Goal: Information Seeking & Learning: Learn about a topic

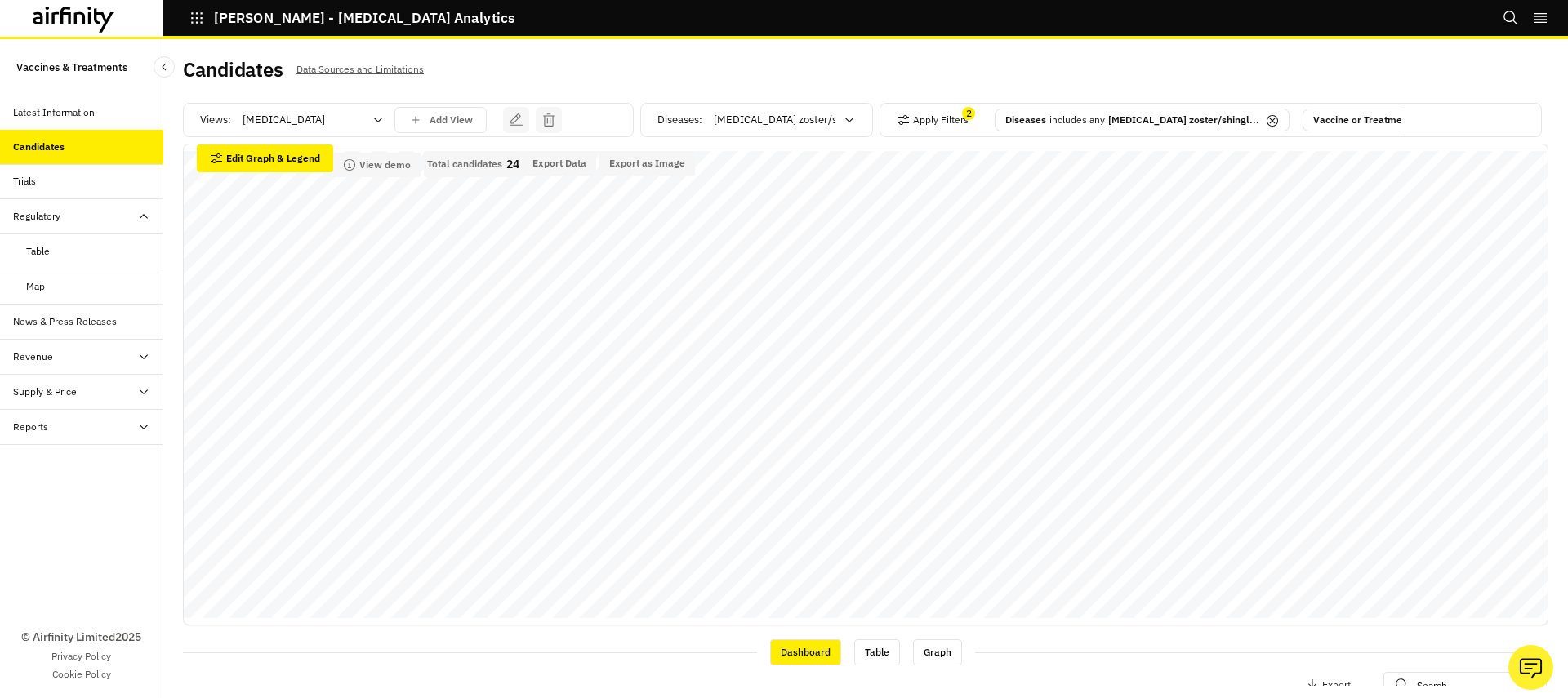
click at [743, 149] on div "Data Adjustments Horizontal Axis Phase Stack by Diseases Sort by Default Show r…" at bounding box center [865, 384] width 1365 height 482
click at [743, 123] on div at bounding box center [774, 120] width 121 height 19
click at [698, 119] on div "Diseases : Acanthamoebic [MEDICAL_DATA], 1 of 193. 193 results available. Use U…" at bounding box center [761, 120] width 208 height 26
click at [956, 119] on button "Apply Filters" at bounding box center [932, 120] width 72 height 26
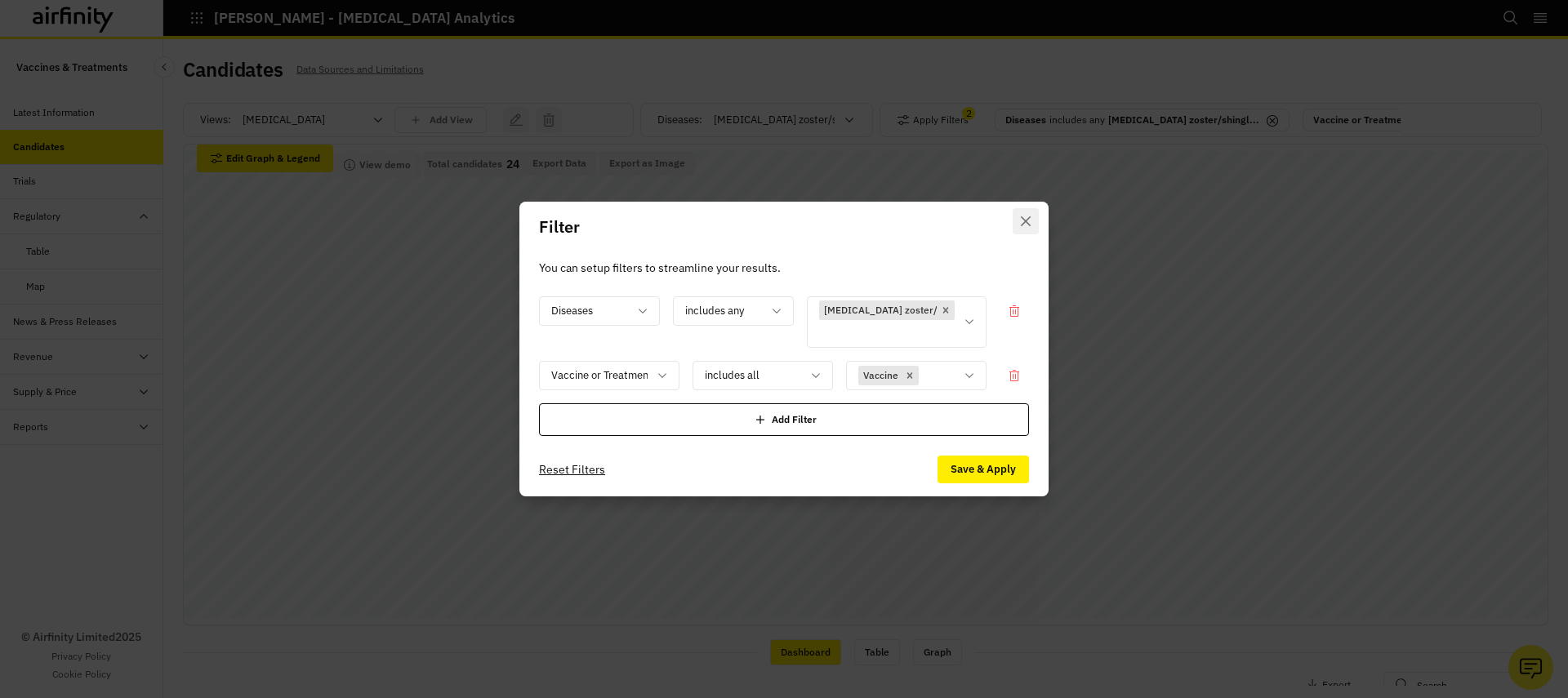
click at [1026, 216] on icon "Close" at bounding box center [1026, 221] width 10 height 10
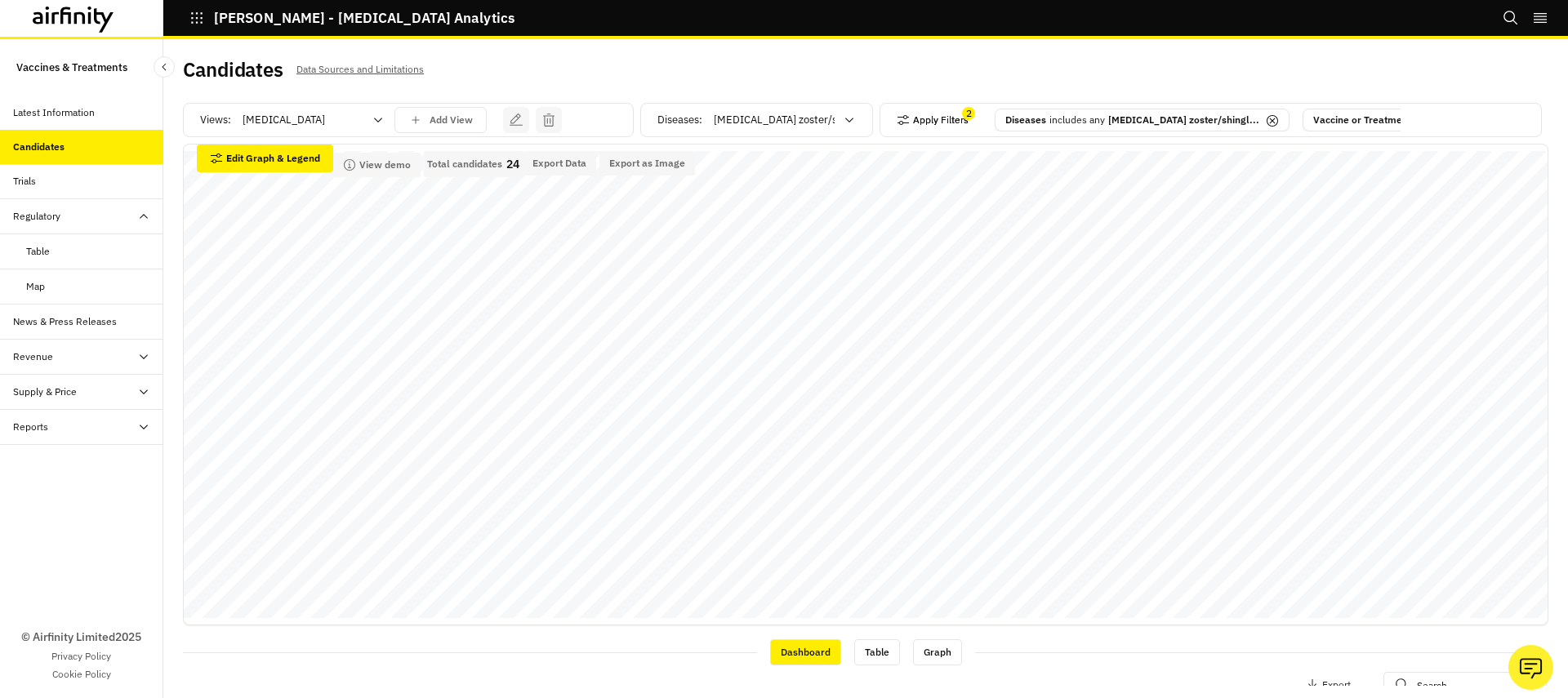
click at [928, 127] on button "Apply Filters" at bounding box center [932, 120] width 72 height 26
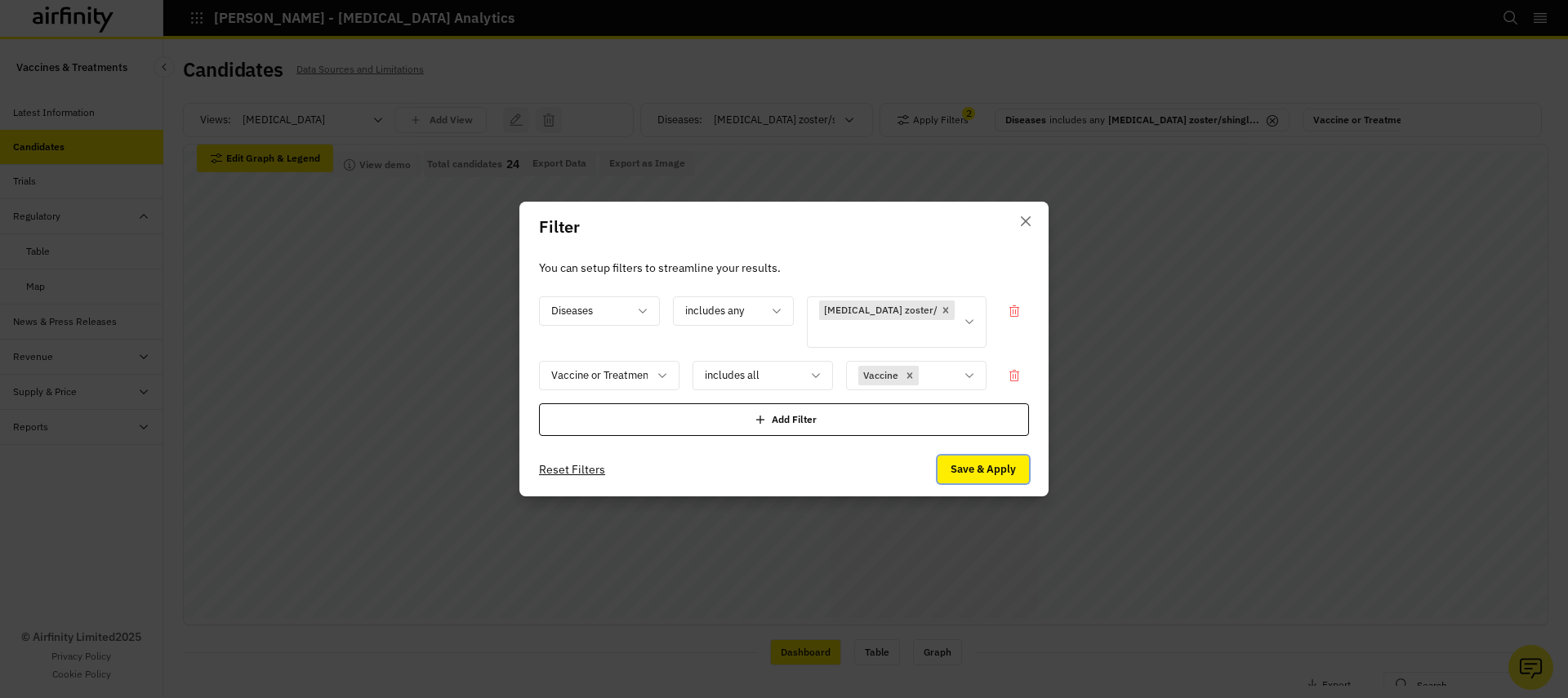
click at [979, 466] on button "Save & Apply" at bounding box center [983, 469] width 91 height 27
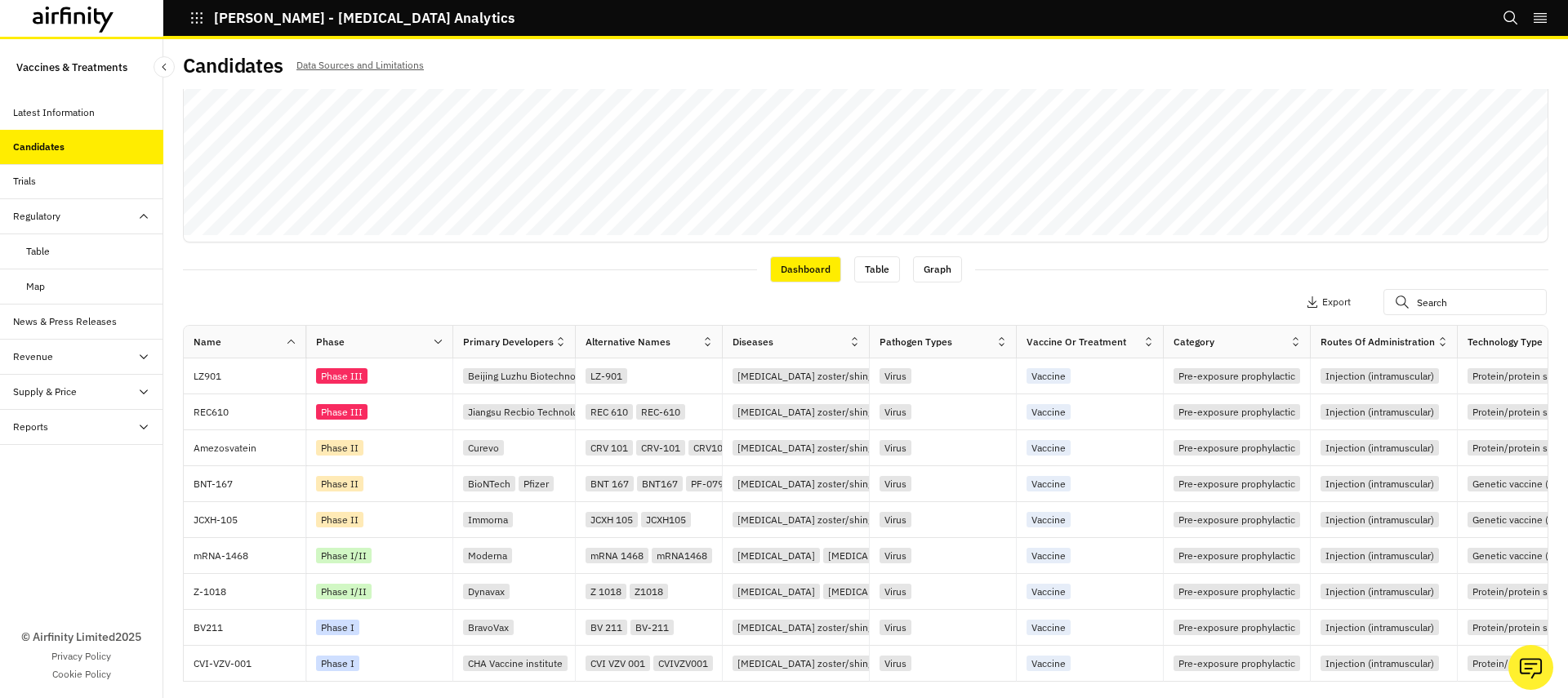
scroll to position [396, 0]
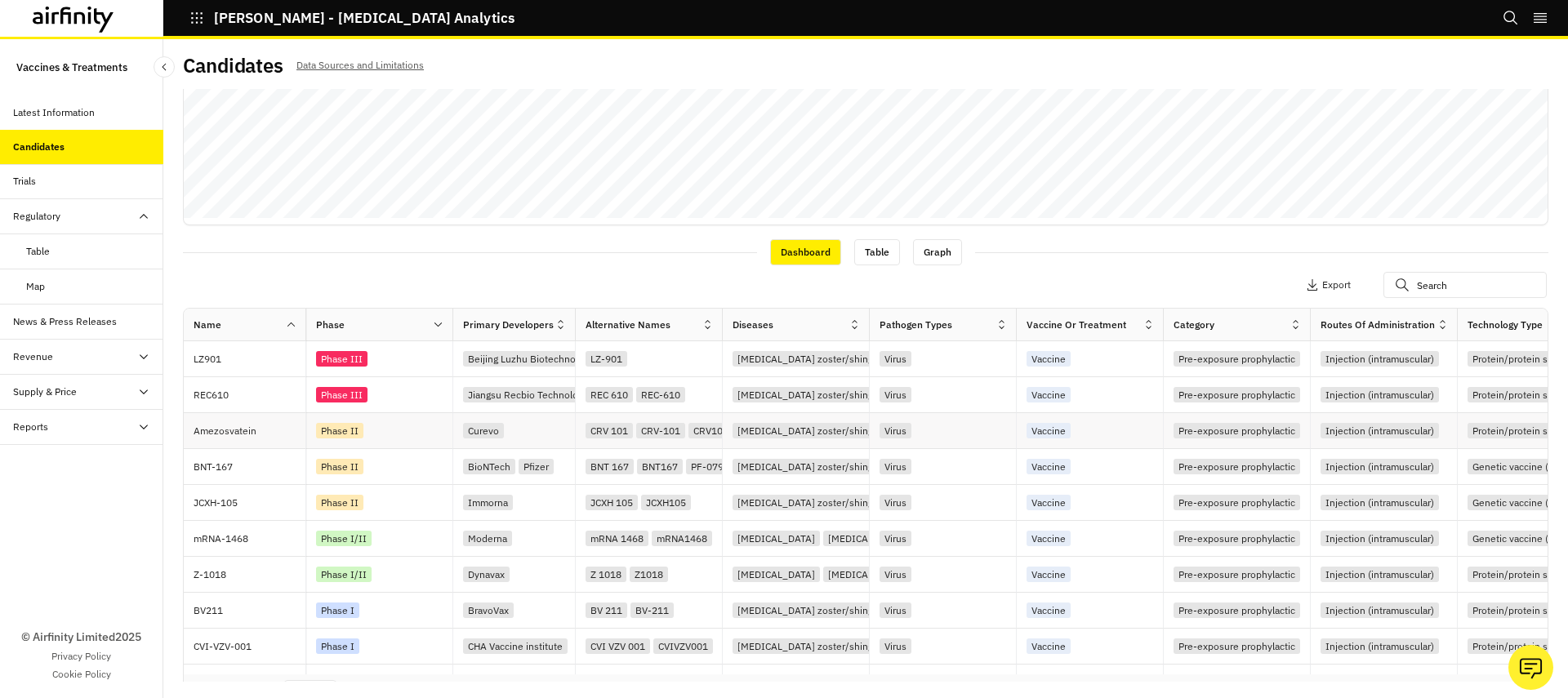
click at [266, 420] on div "Amezosvatein" at bounding box center [249, 430] width 112 height 35
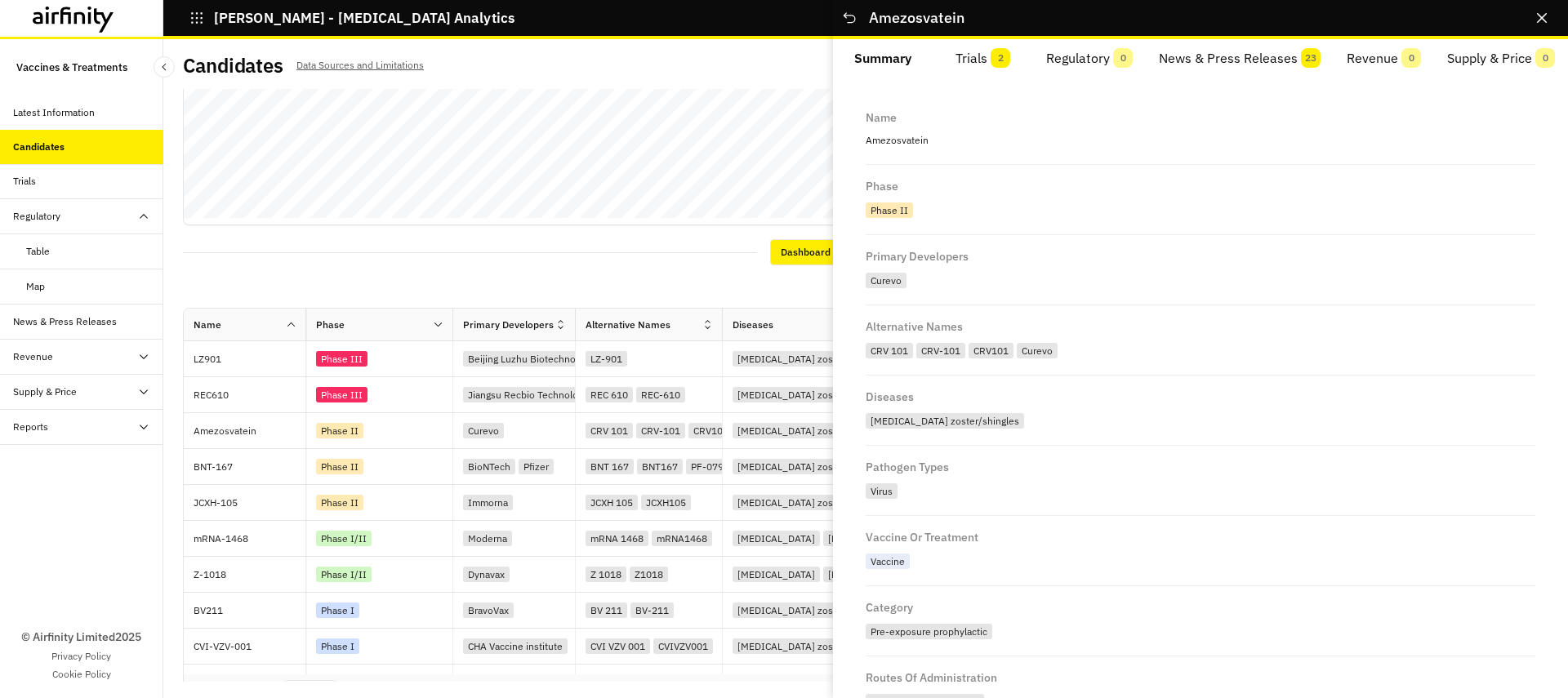
click at [979, 67] on button "Trials 2" at bounding box center [983, 58] width 100 height 39
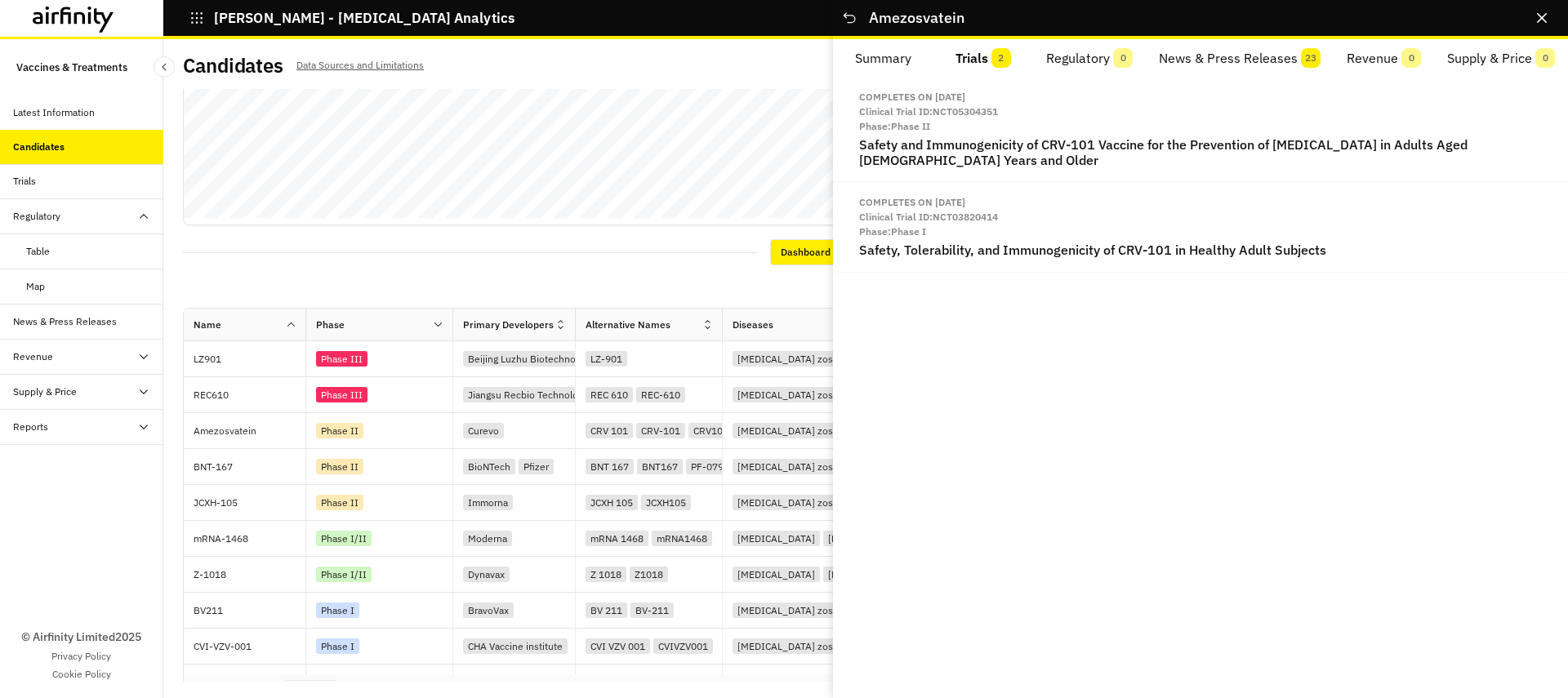
click at [1295, 47] on button "News & Press Releases 23" at bounding box center [1239, 58] width 188 height 39
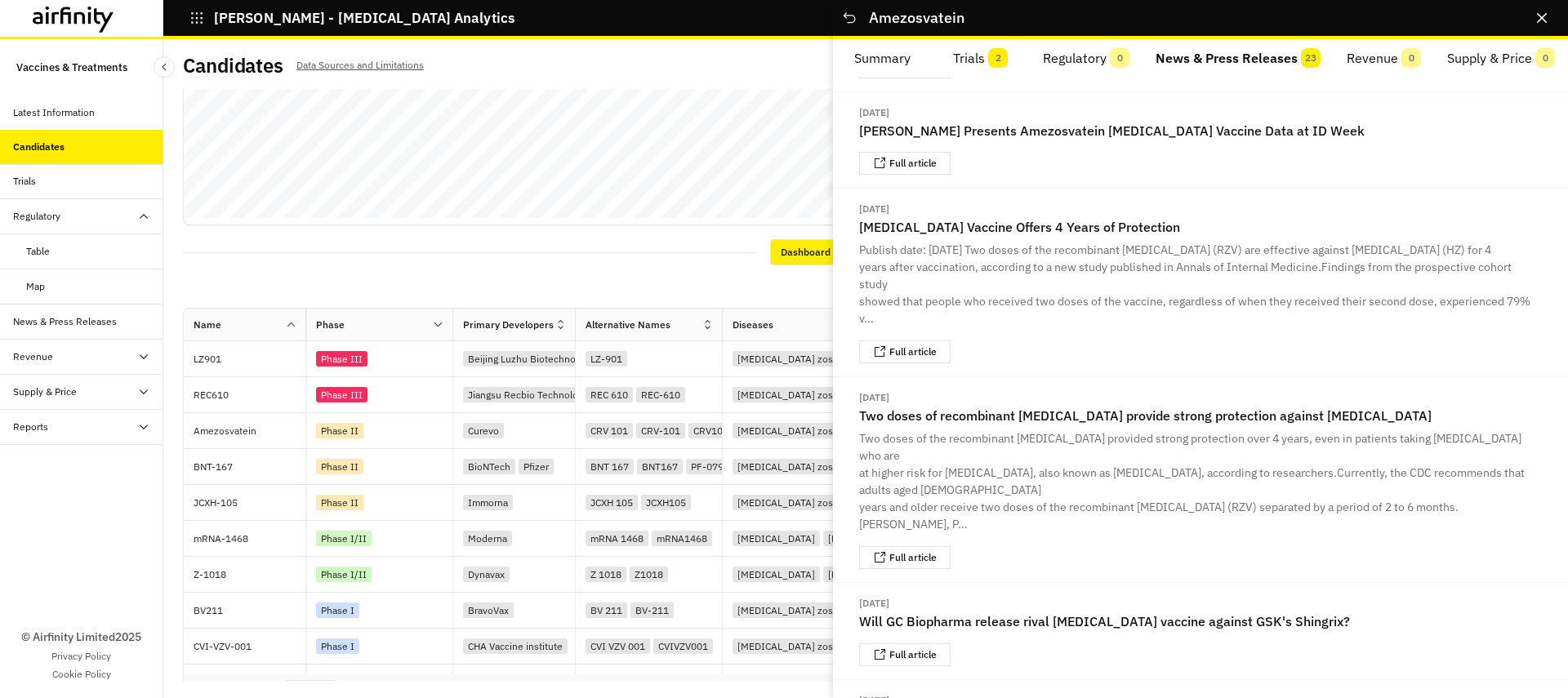
scroll to position [1124, 0]
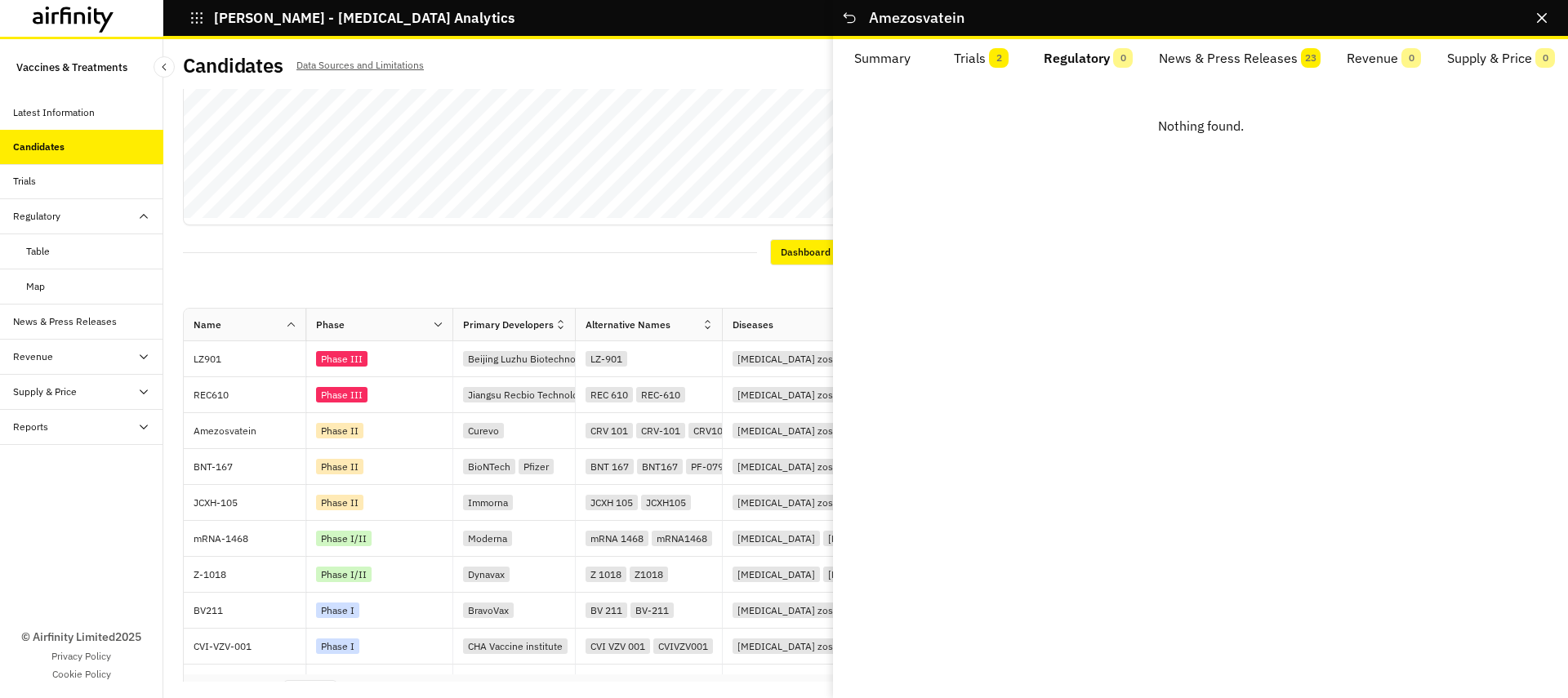
click at [1078, 61] on button "Regulatory 0" at bounding box center [1088, 58] width 115 height 39
click at [742, 225] on div "Views: [MEDICAL_DATA] Add View Diseases : [MEDICAL_DATA] zoster/shingles Apply …" at bounding box center [865, 384] width 1365 height 593
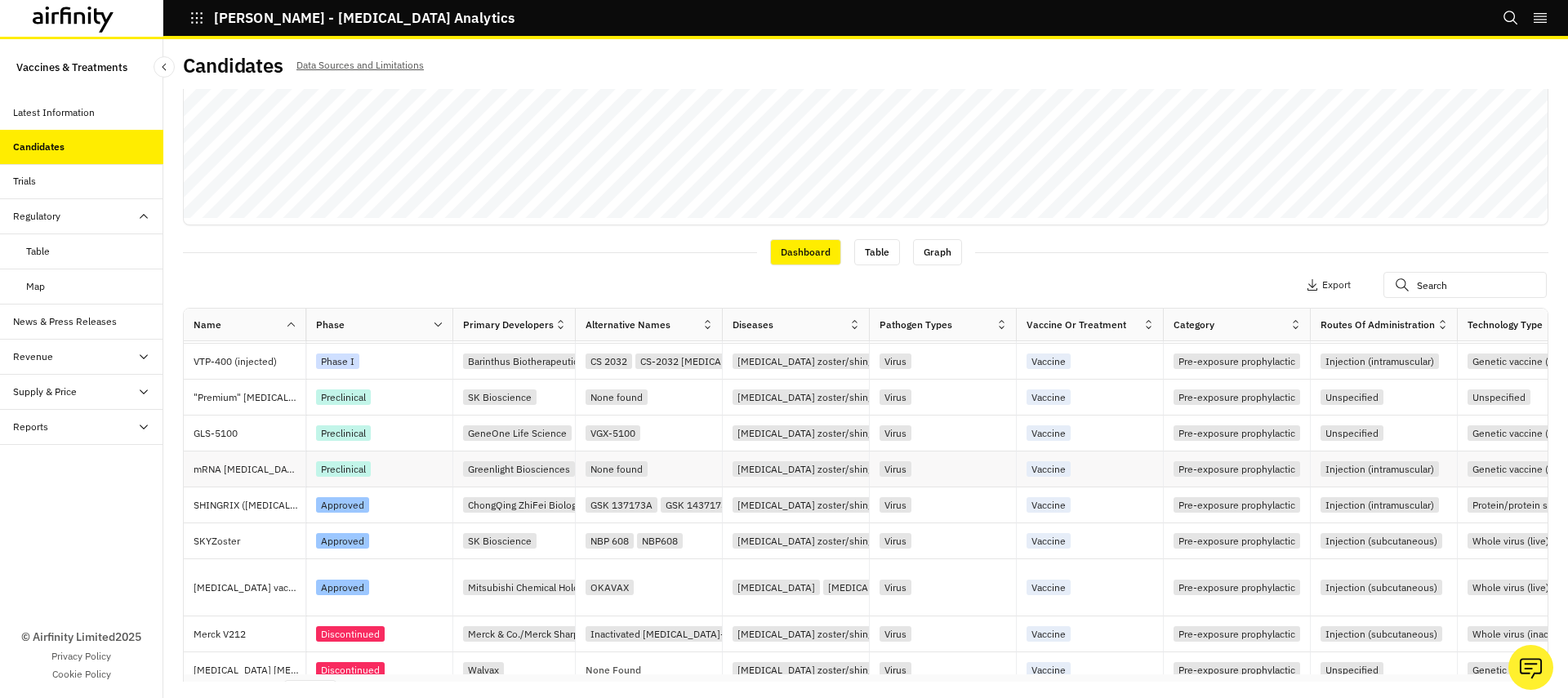
scroll to position [396, 0]
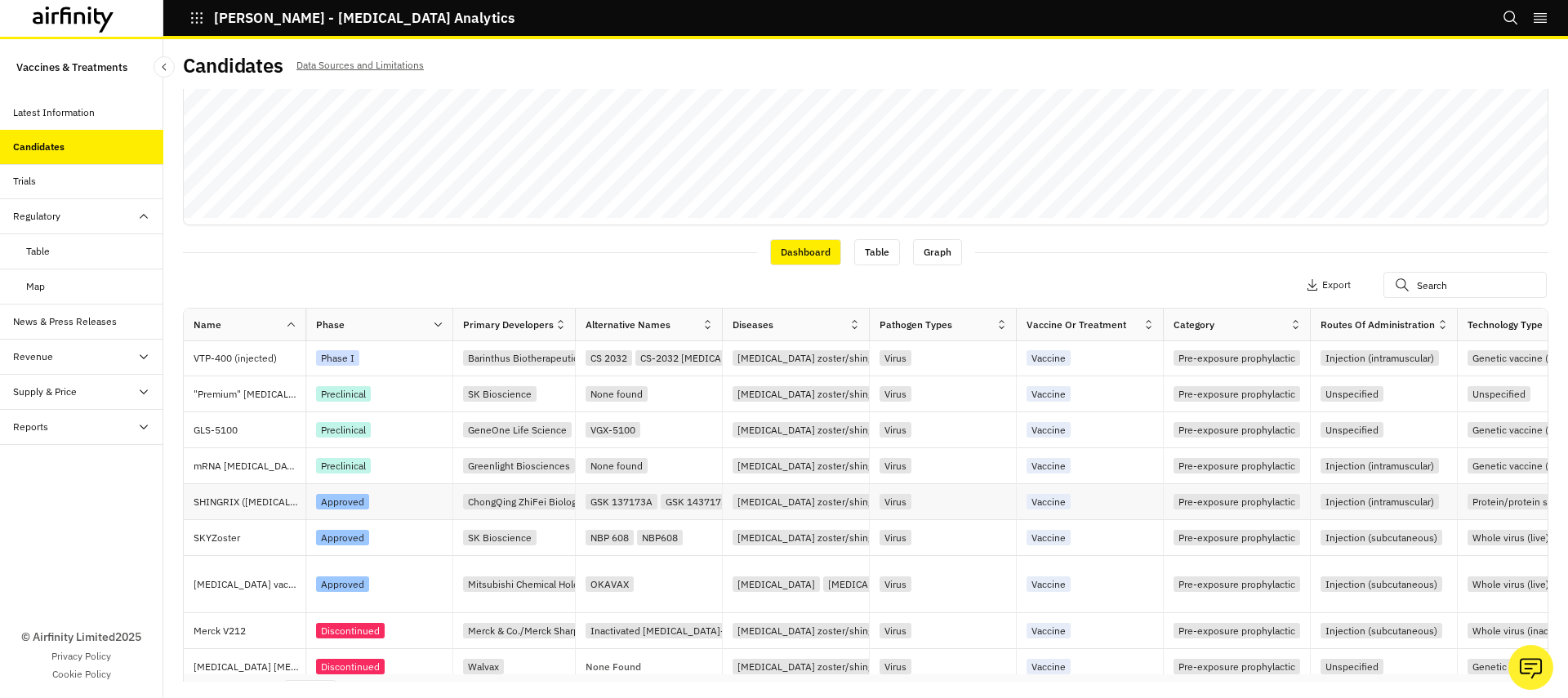
click at [262, 513] on div "SHINGRIX ([MEDICAL_DATA] Recombinant, Adjuvanted)" at bounding box center [249, 501] width 112 height 35
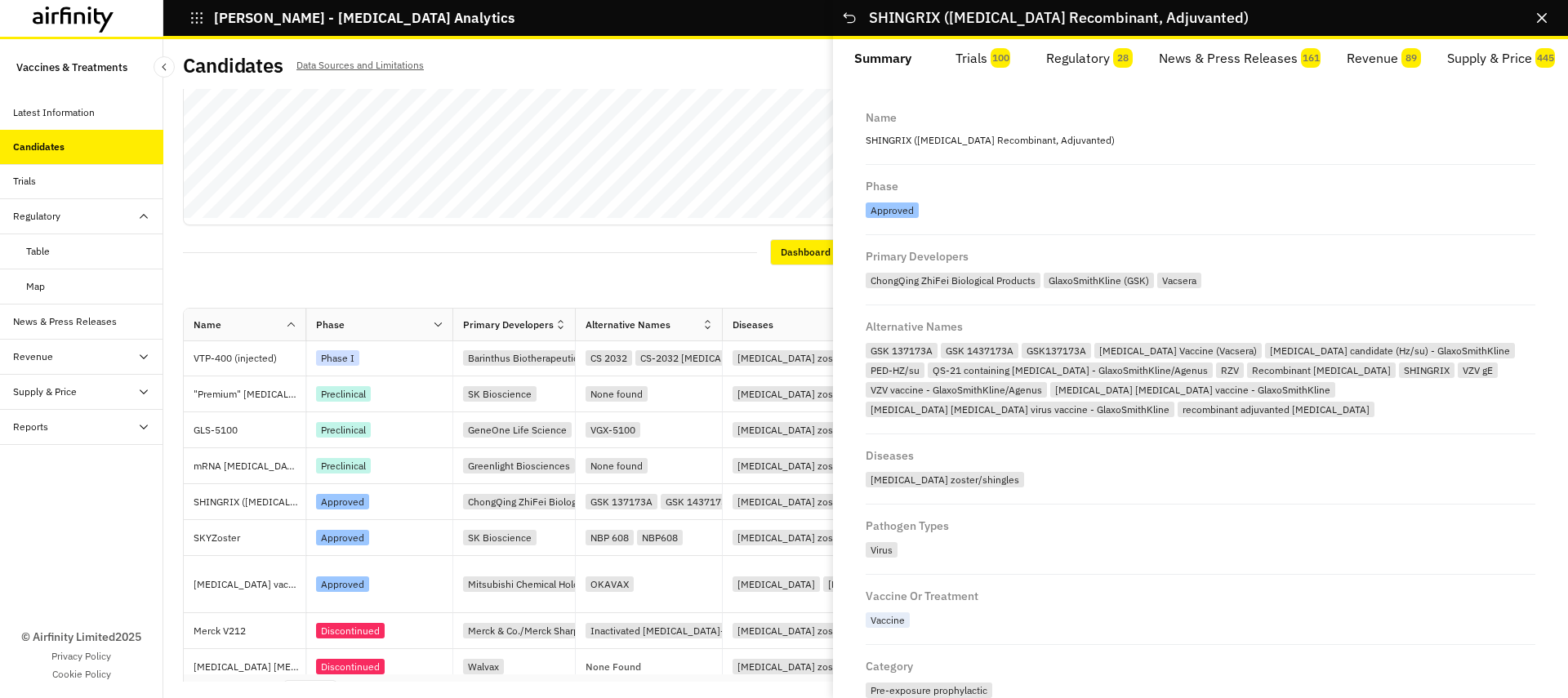
click at [1006, 62] on span "100" at bounding box center [1000, 58] width 20 height 19
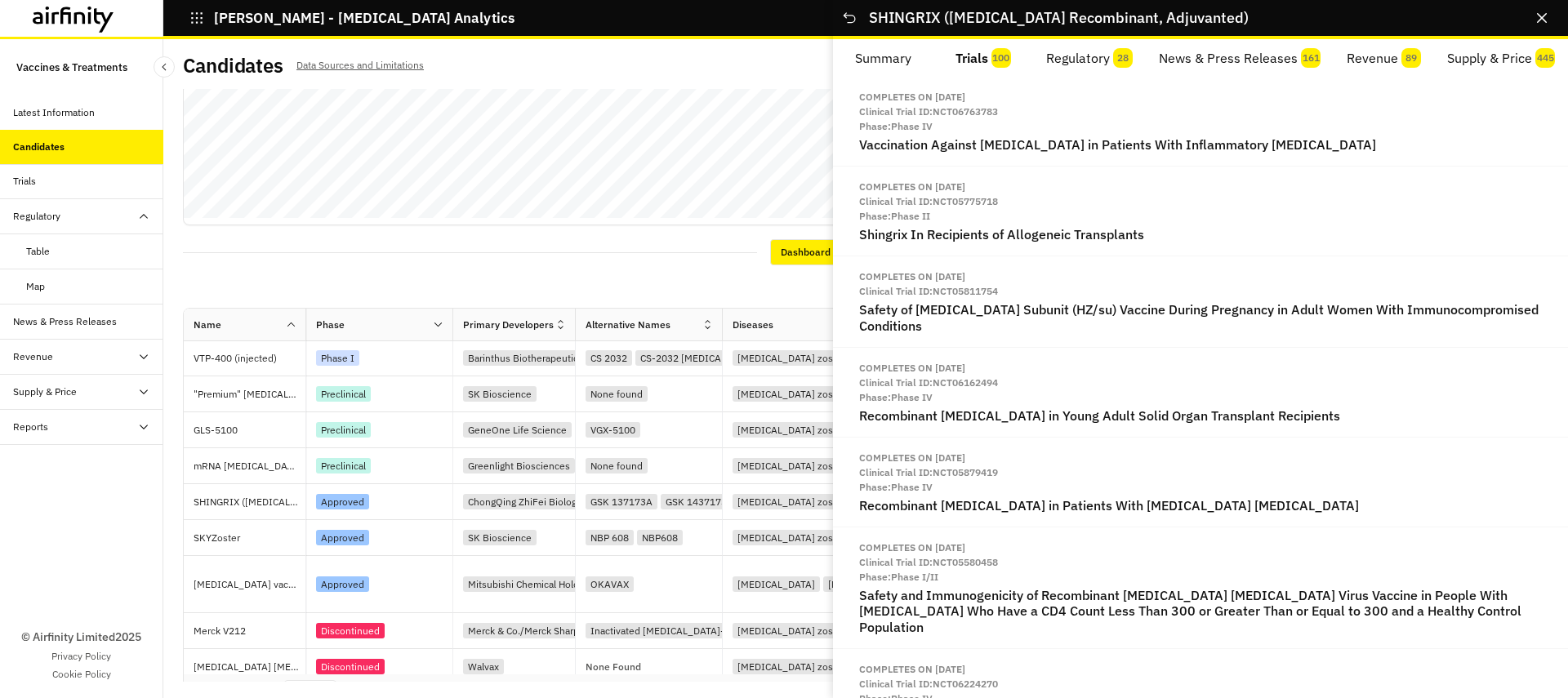
click at [1068, 62] on button "Regulatory 28" at bounding box center [1088, 58] width 113 height 39
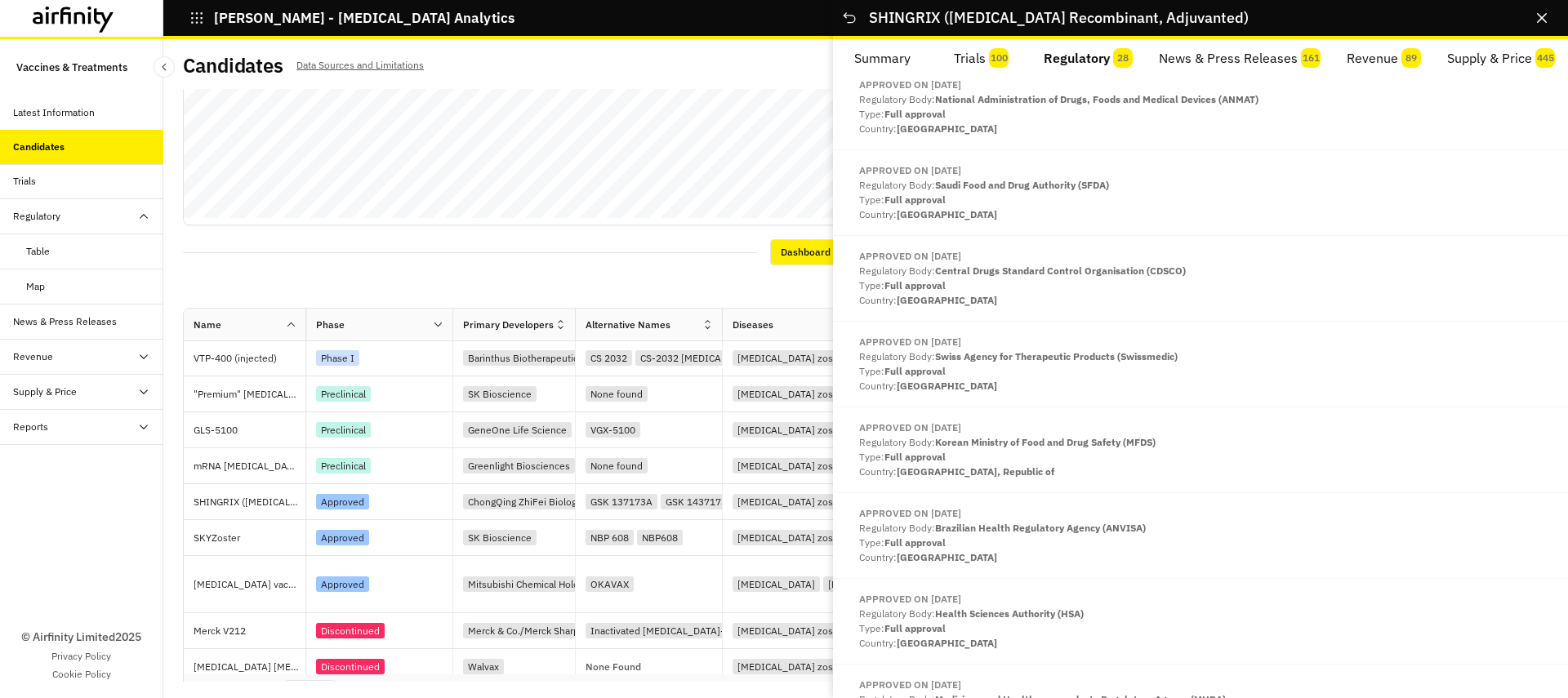
scroll to position [780, 0]
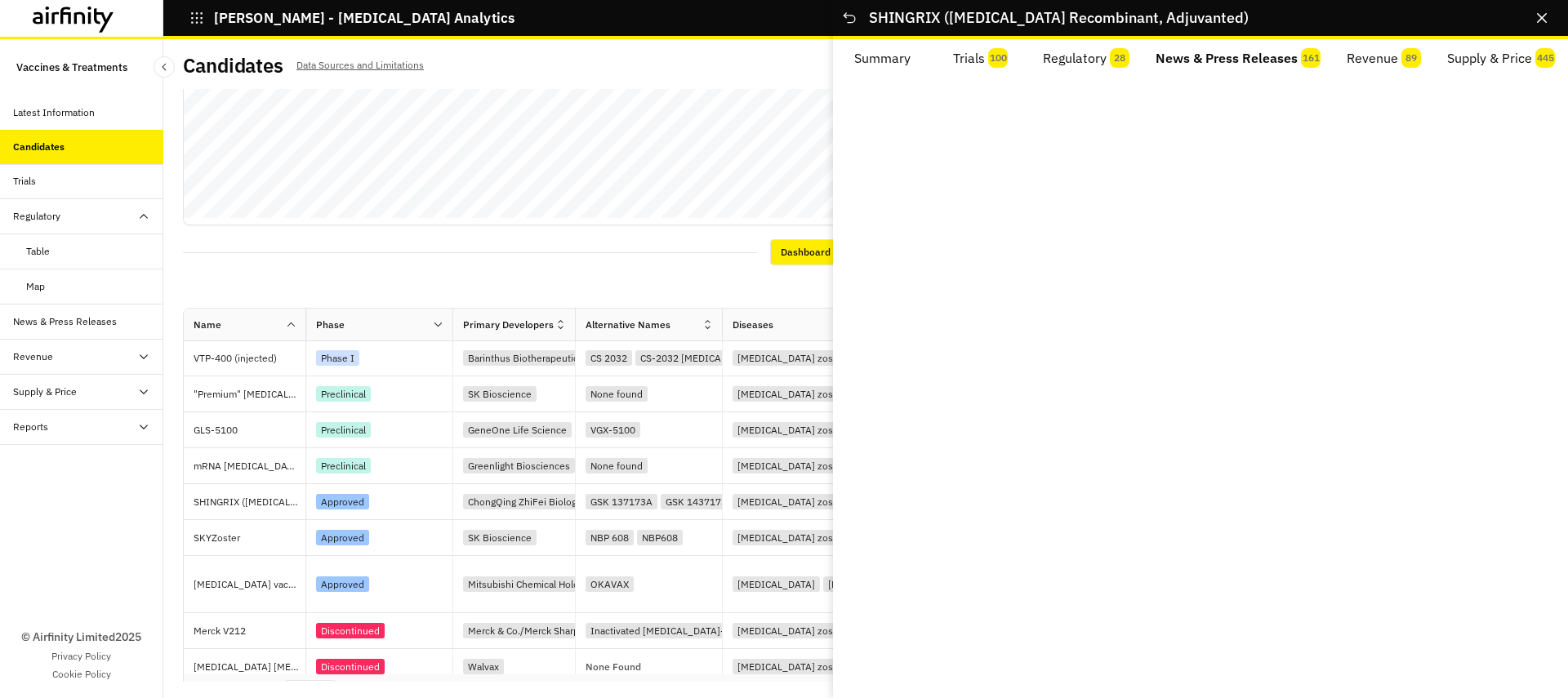
click at [1310, 69] on button "News & Press Releases 161" at bounding box center [1238, 58] width 191 height 39
click at [1382, 65] on button "Revenue 89" at bounding box center [1383, 58] width 101 height 39
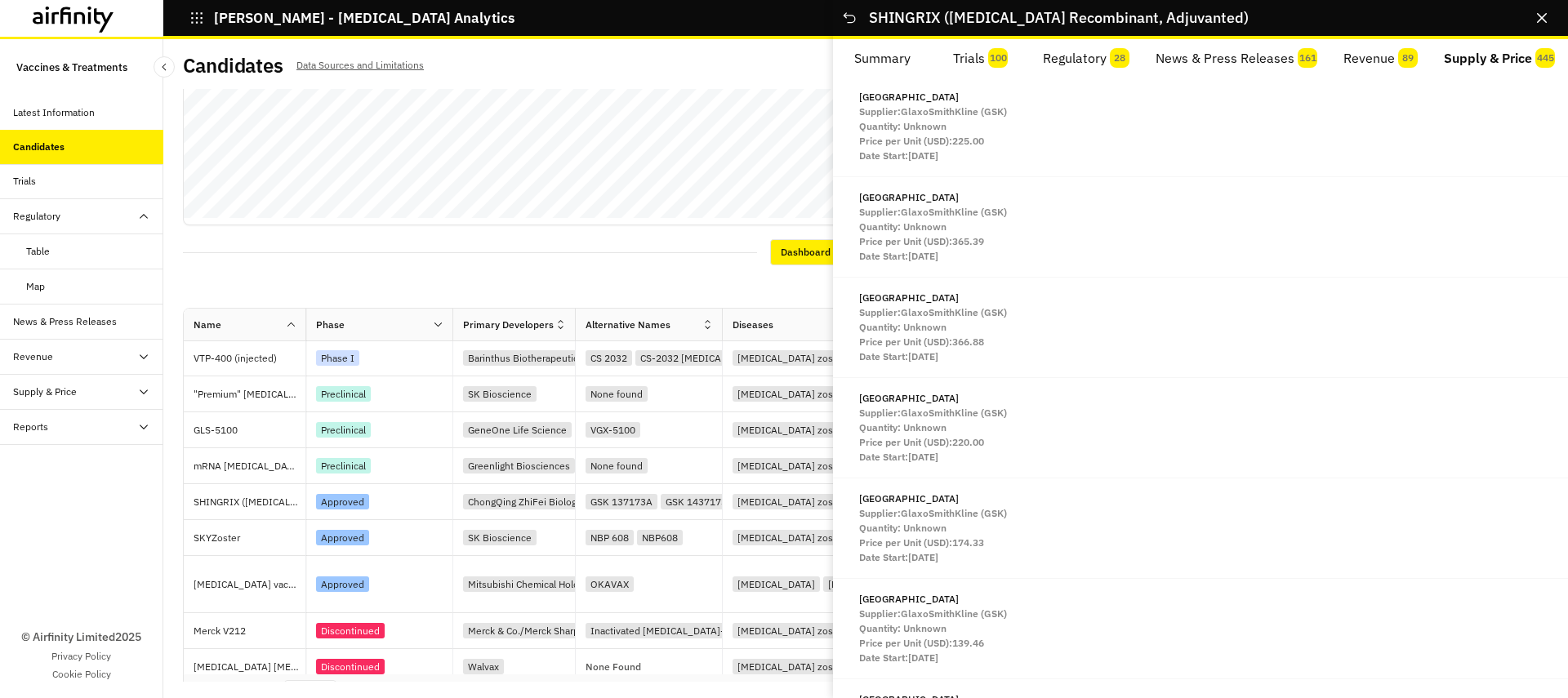
click at [1454, 65] on button "Supply & Price 445" at bounding box center [1499, 58] width 137 height 39
click at [1538, 13] on icon "Close" at bounding box center [1541, 18] width 10 height 10
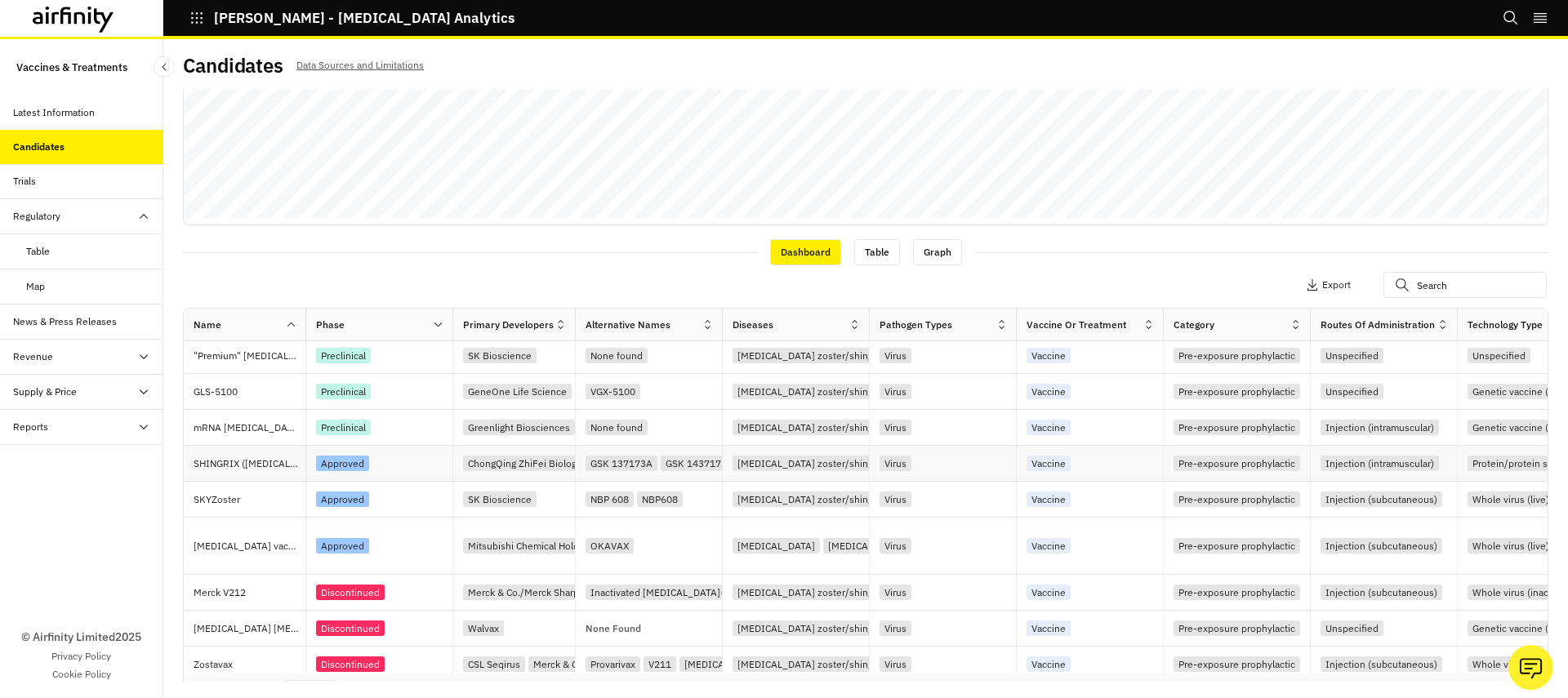
scroll to position [446, 0]
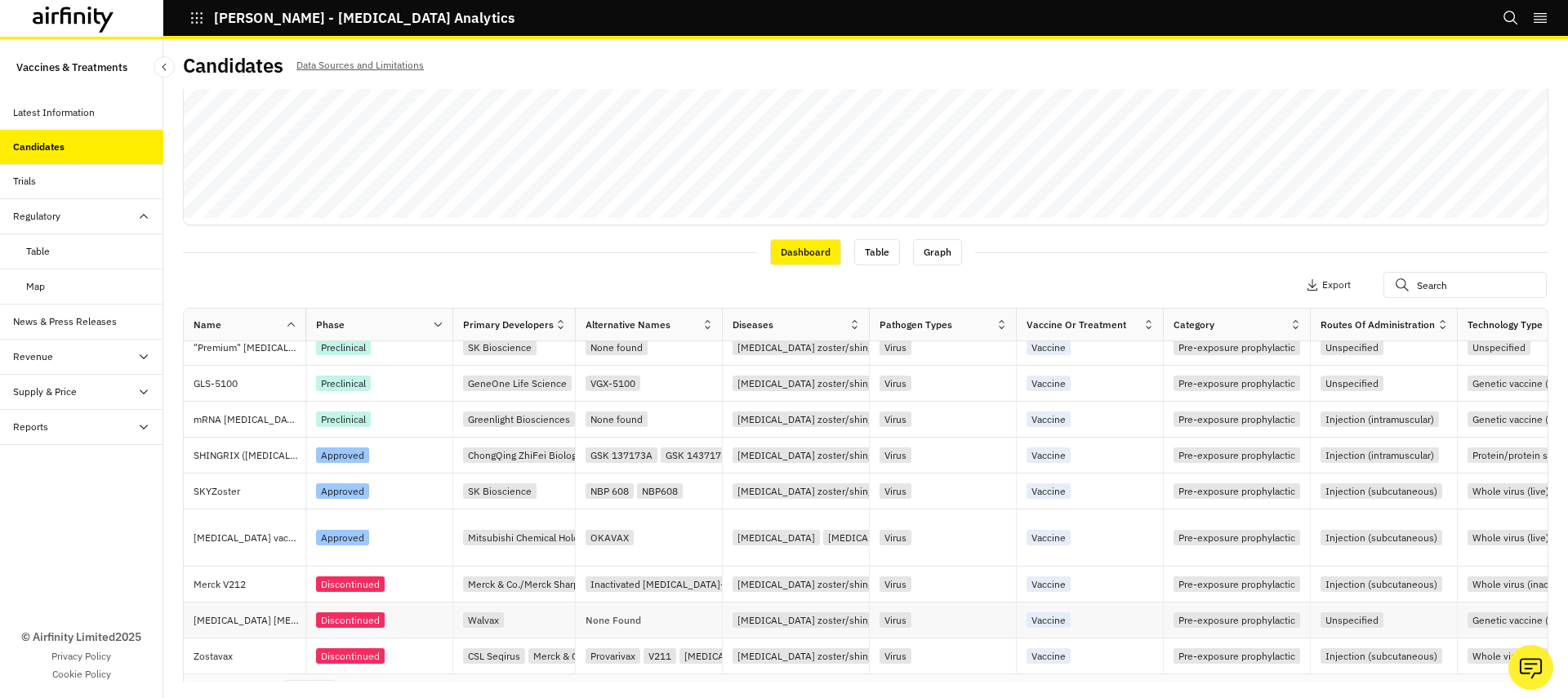
click at [251, 621] on p "[MEDICAL_DATA] [MEDICAL_DATA]" at bounding box center [249, 620] width 112 height 16
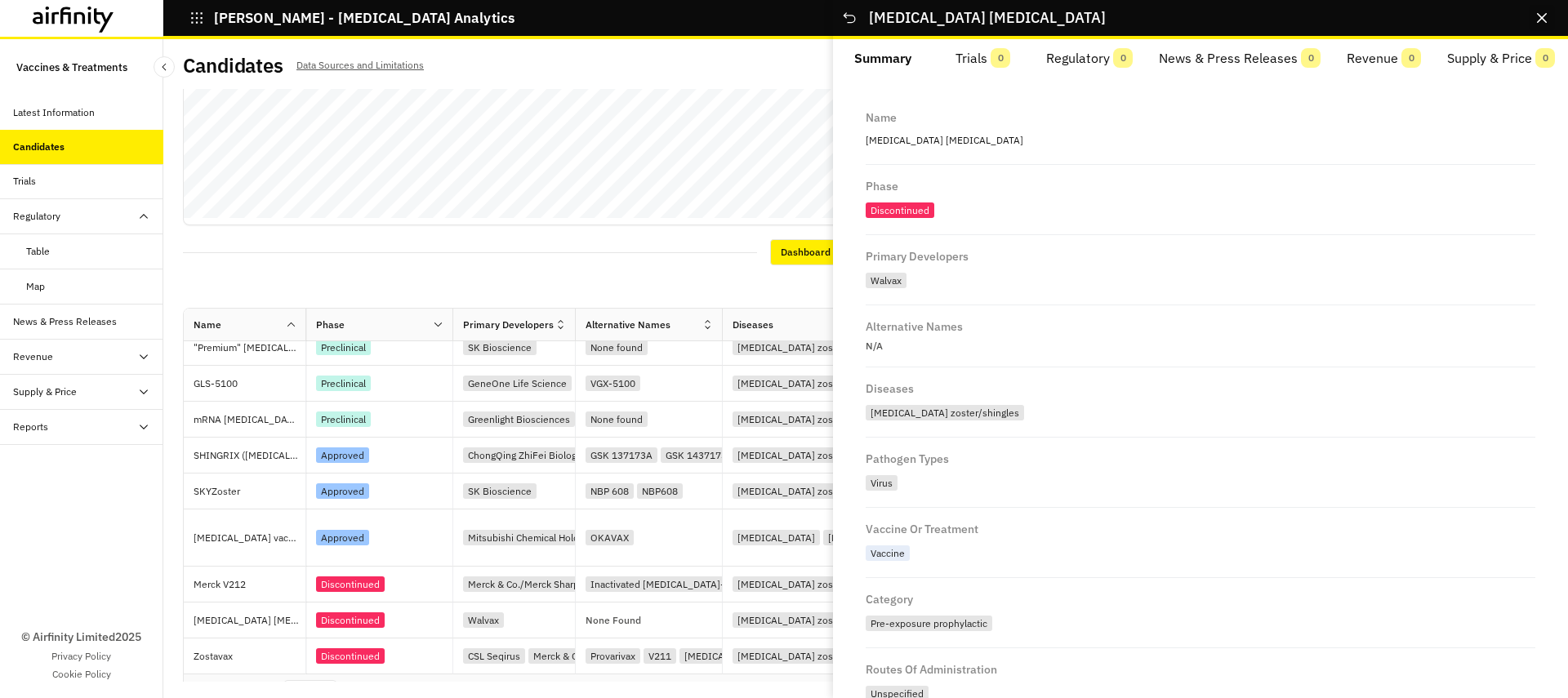
click at [1532, 22] on button "Close" at bounding box center [1541, 18] width 26 height 26
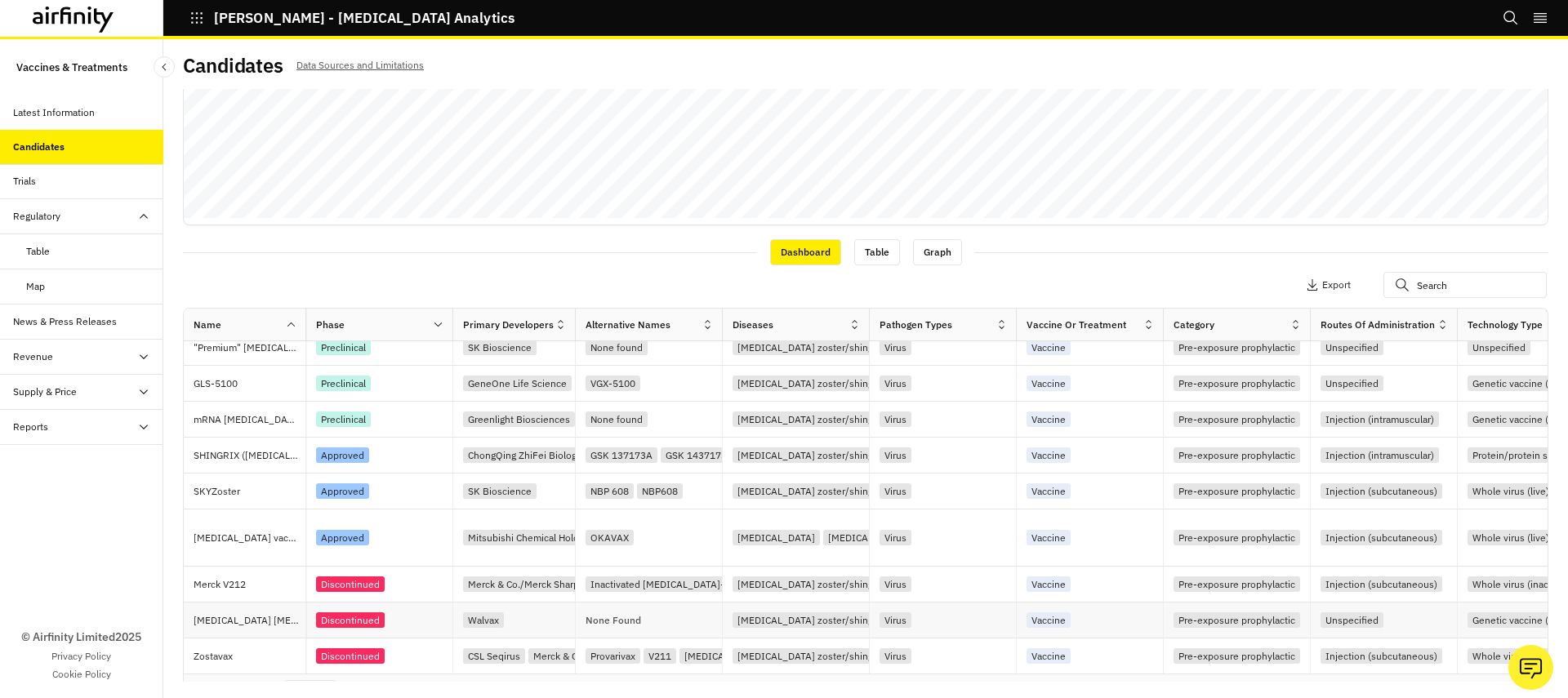
scroll to position [430, 0]
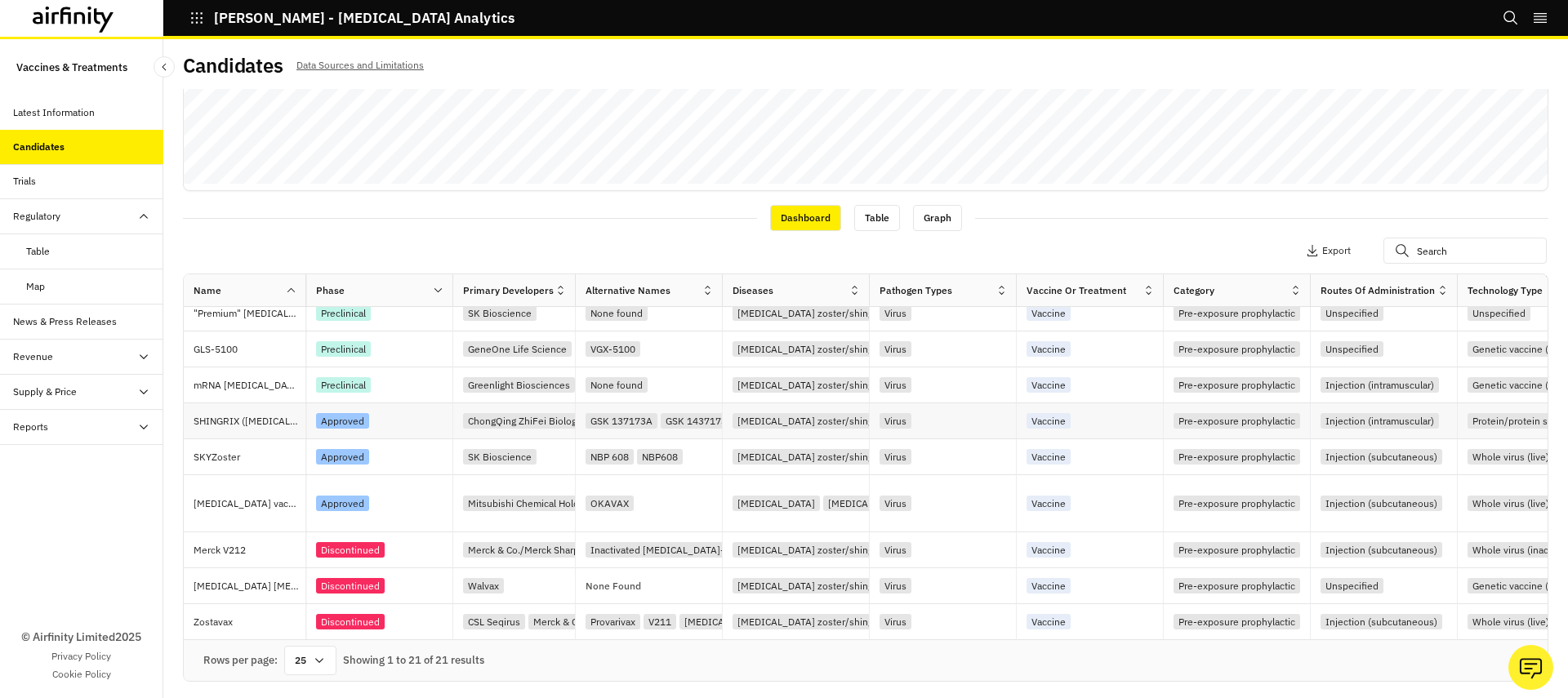
click at [264, 415] on p "SHINGRIX ([MEDICAL_DATA] Recombinant, Adjuvanted)" at bounding box center [249, 421] width 112 height 16
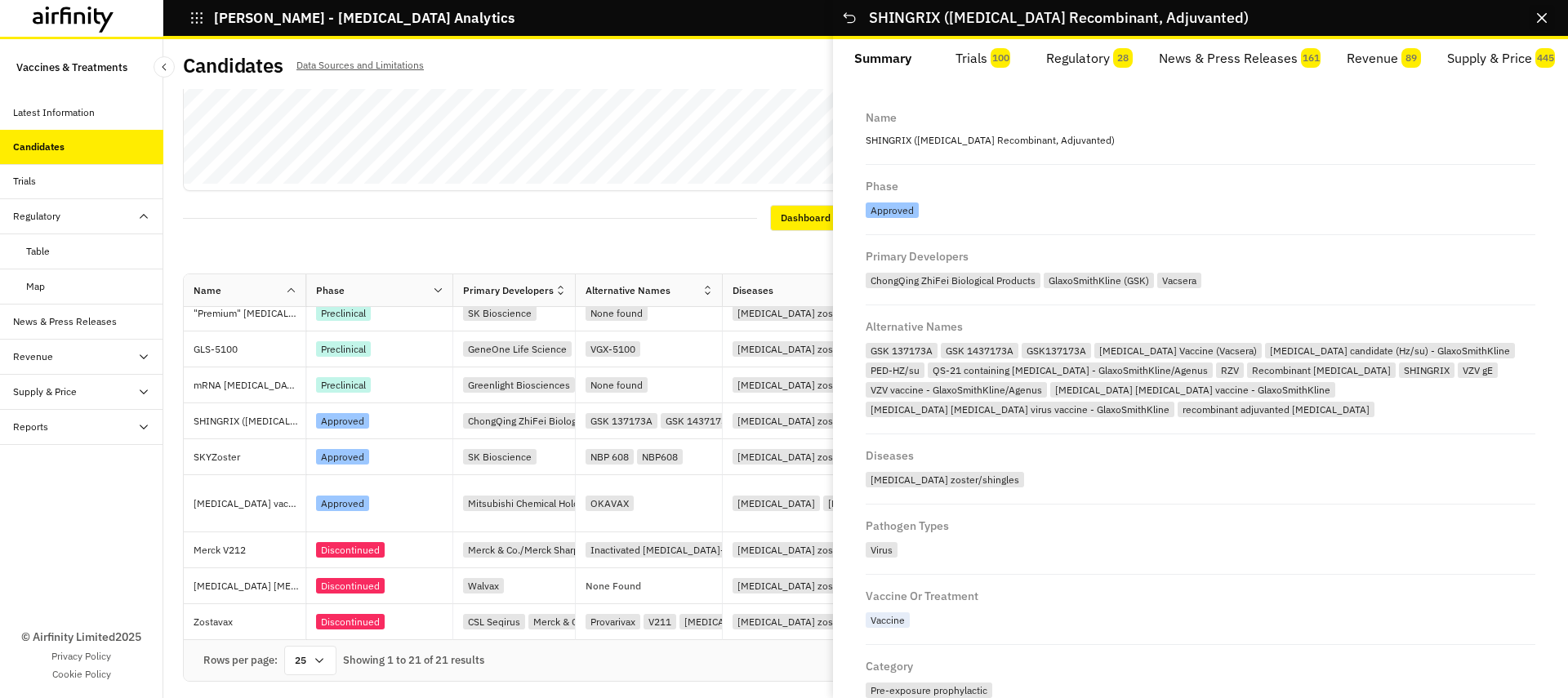
click at [1543, 19] on icon "Close" at bounding box center [1541, 18] width 10 height 10
